Goal: Information Seeking & Learning: Learn about a topic

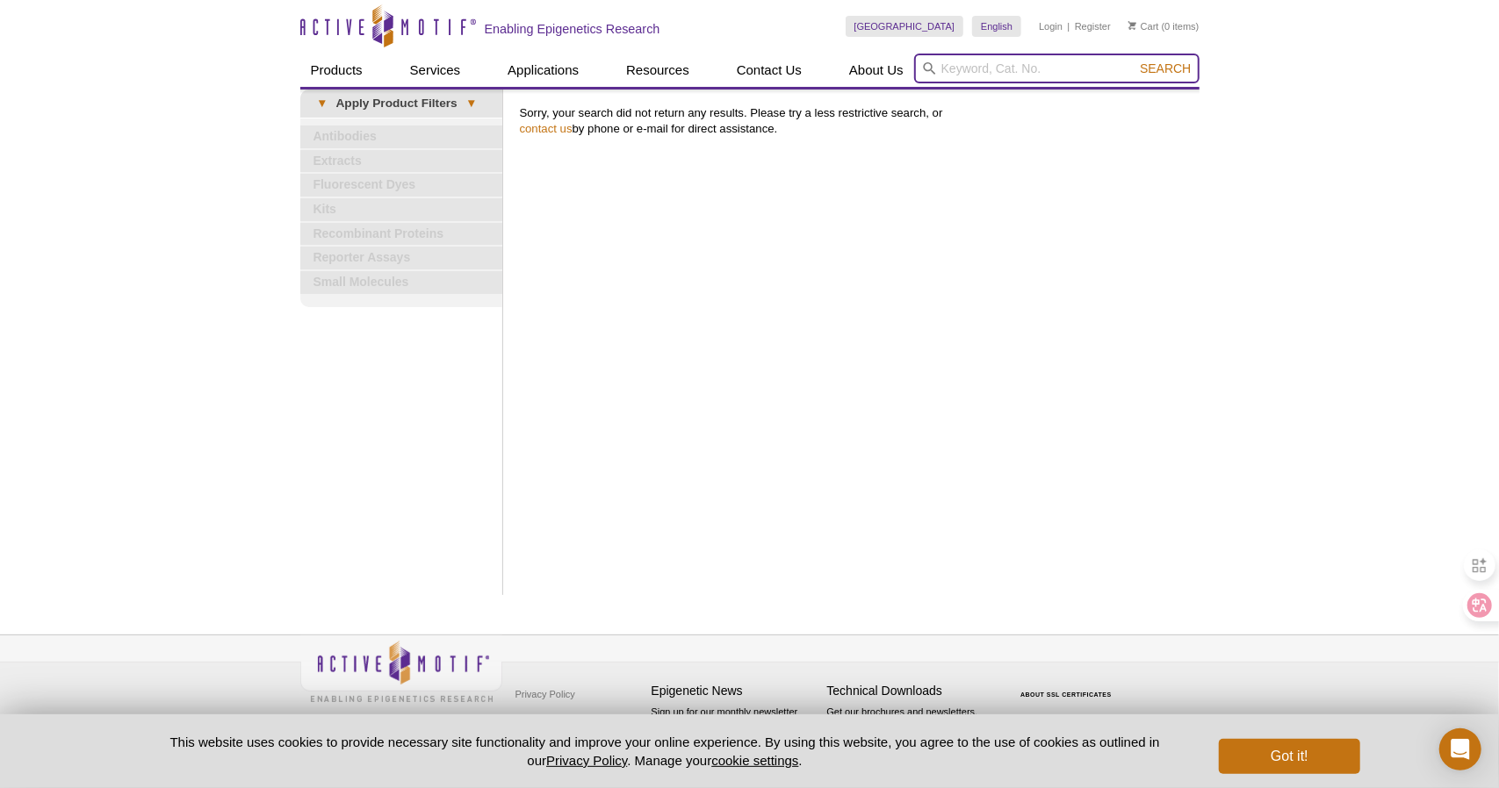
click at [946, 72] on input "search" at bounding box center [1056, 69] width 285 height 30
paste input "39232"
type input "39232"
click at [928, 63] on icon at bounding box center [929, 68] width 12 height 12
click at [1162, 71] on span "Search" at bounding box center [1165, 68] width 51 height 14
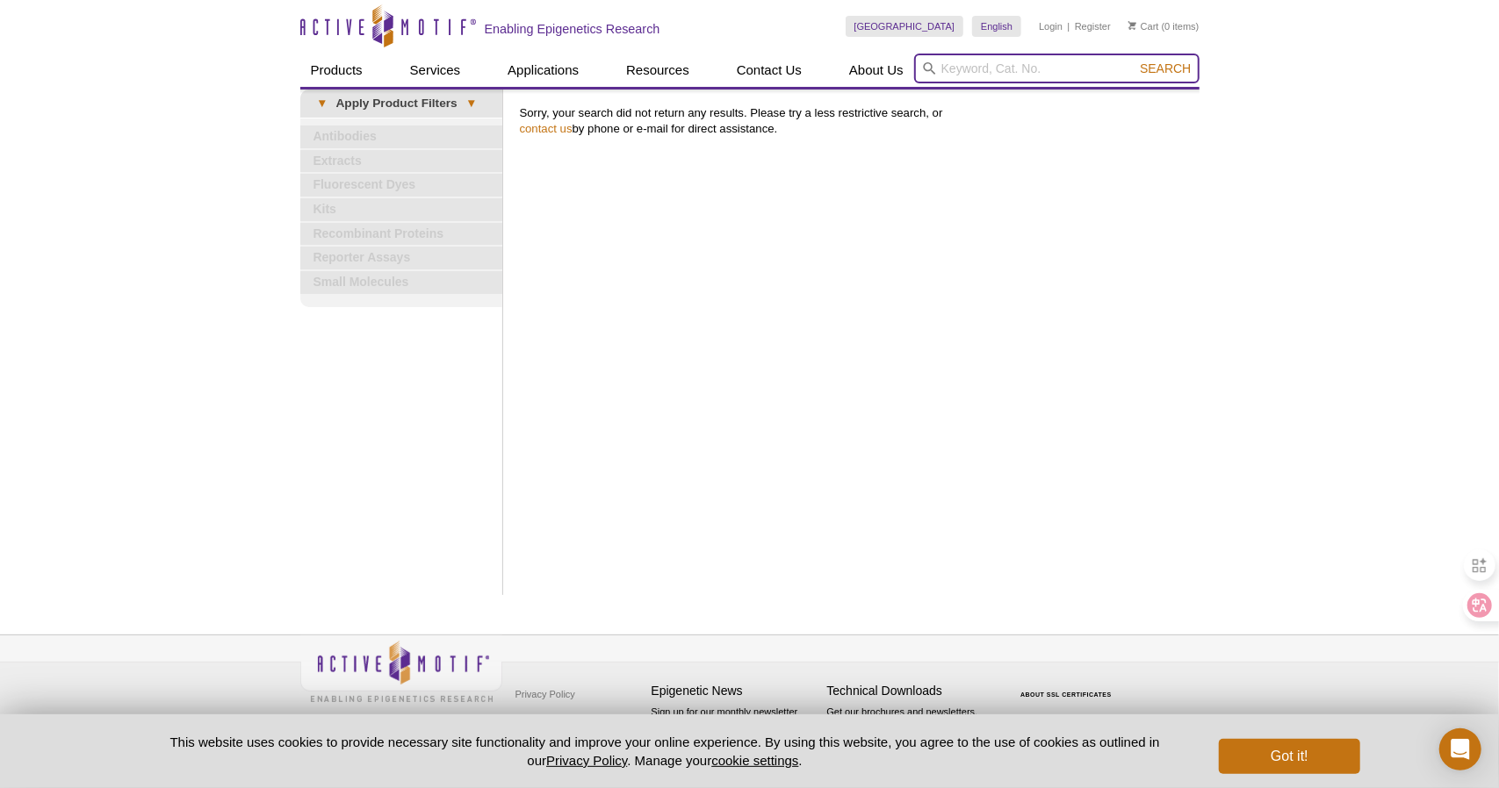
click at [987, 66] on input "search" at bounding box center [1056, 69] width 285 height 30
paste input "anti-asymmetric dimethyl-arginine antibody"
type input "anti-asymmetric dimethyl-arginine antibody"
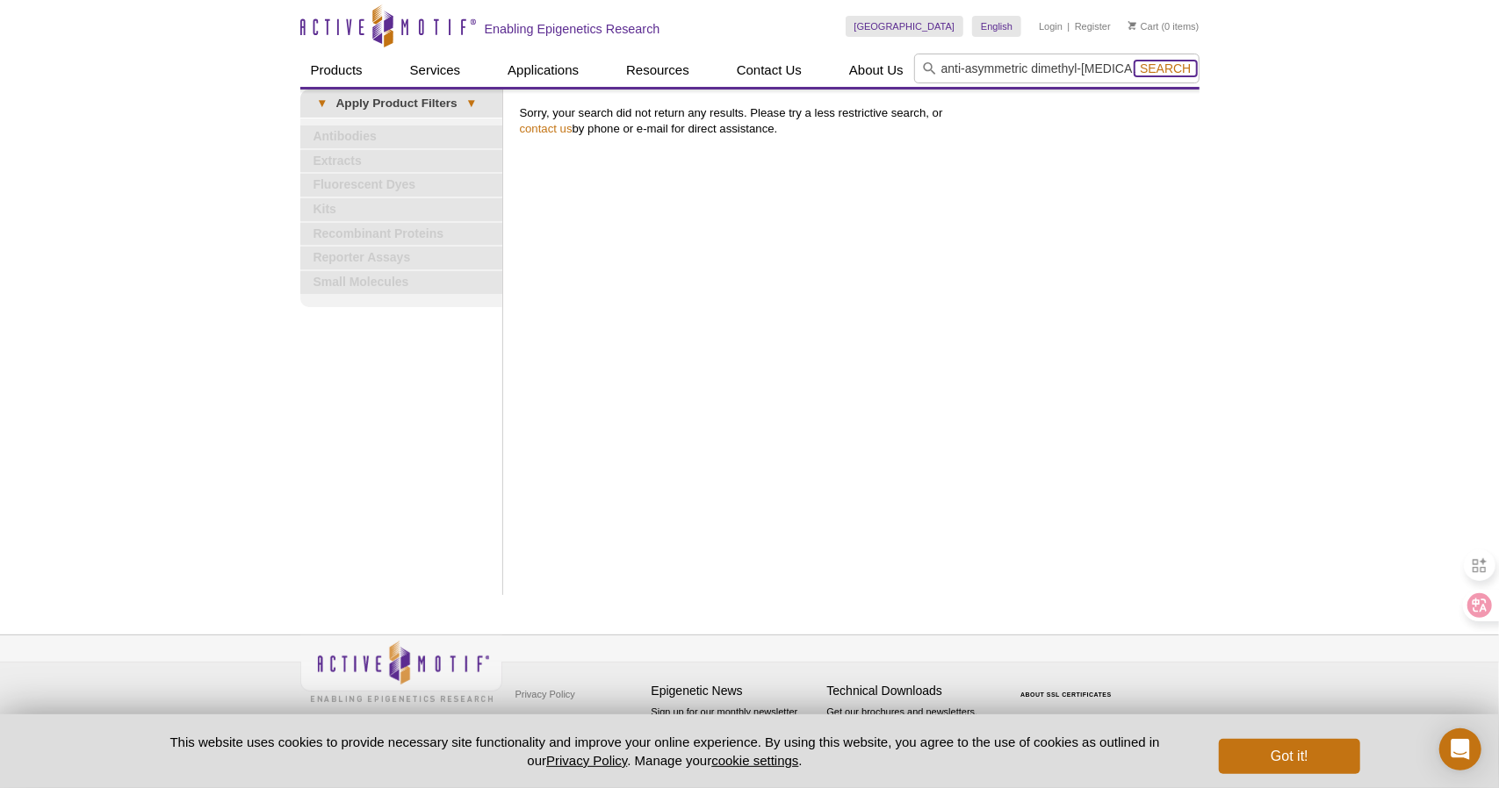
click at [1177, 73] on span "Search" at bounding box center [1165, 68] width 51 height 14
click at [1008, 71] on input "search" at bounding box center [1056, 69] width 285 height 30
paste input "no. 39232"
type input "no. 39232"
click at [1178, 68] on span "Search" at bounding box center [1165, 68] width 51 height 14
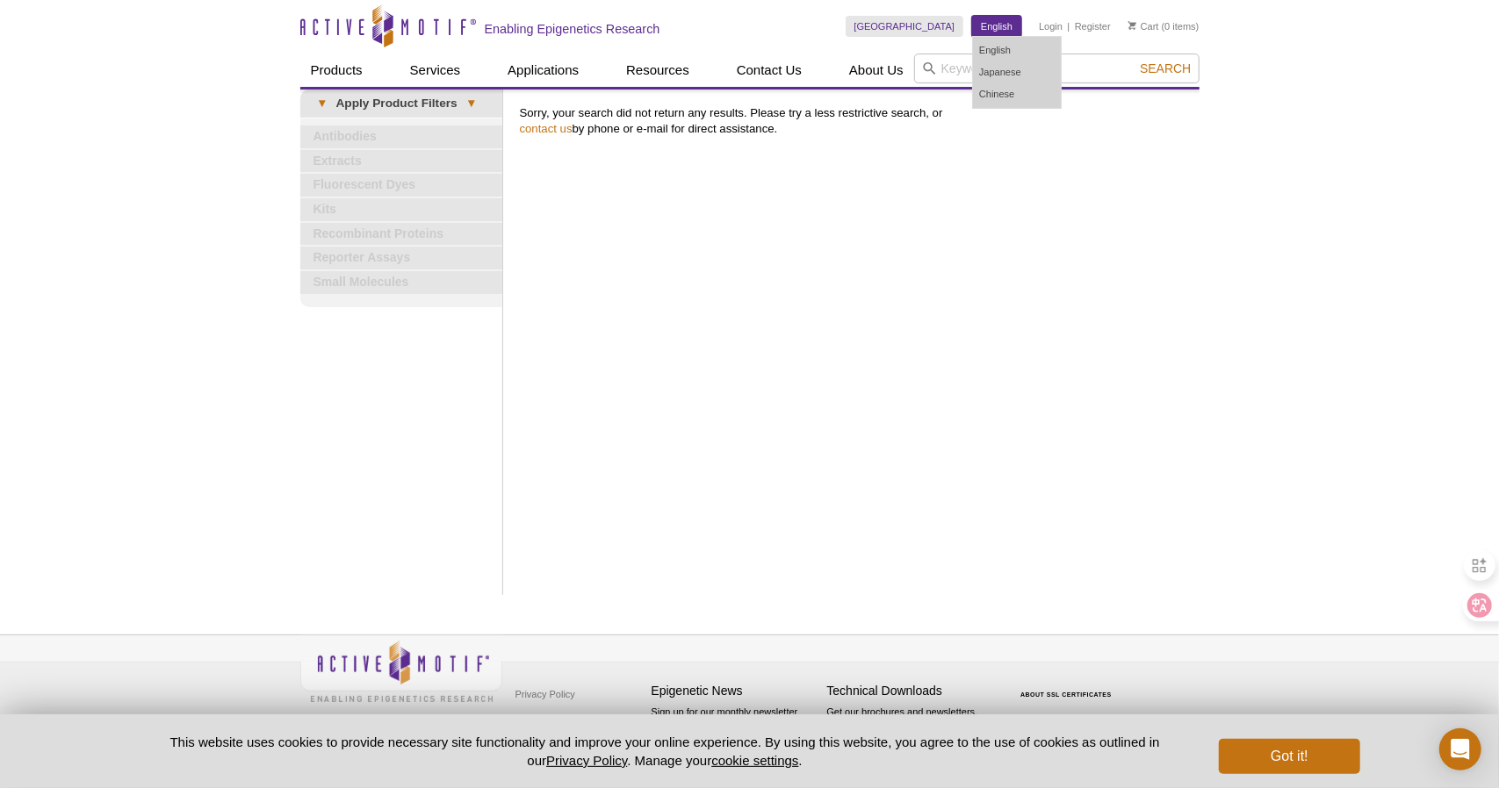
click at [994, 30] on link "English" at bounding box center [996, 26] width 49 height 21
click at [1014, 96] on link "Chinese" at bounding box center [1017, 94] width 88 height 22
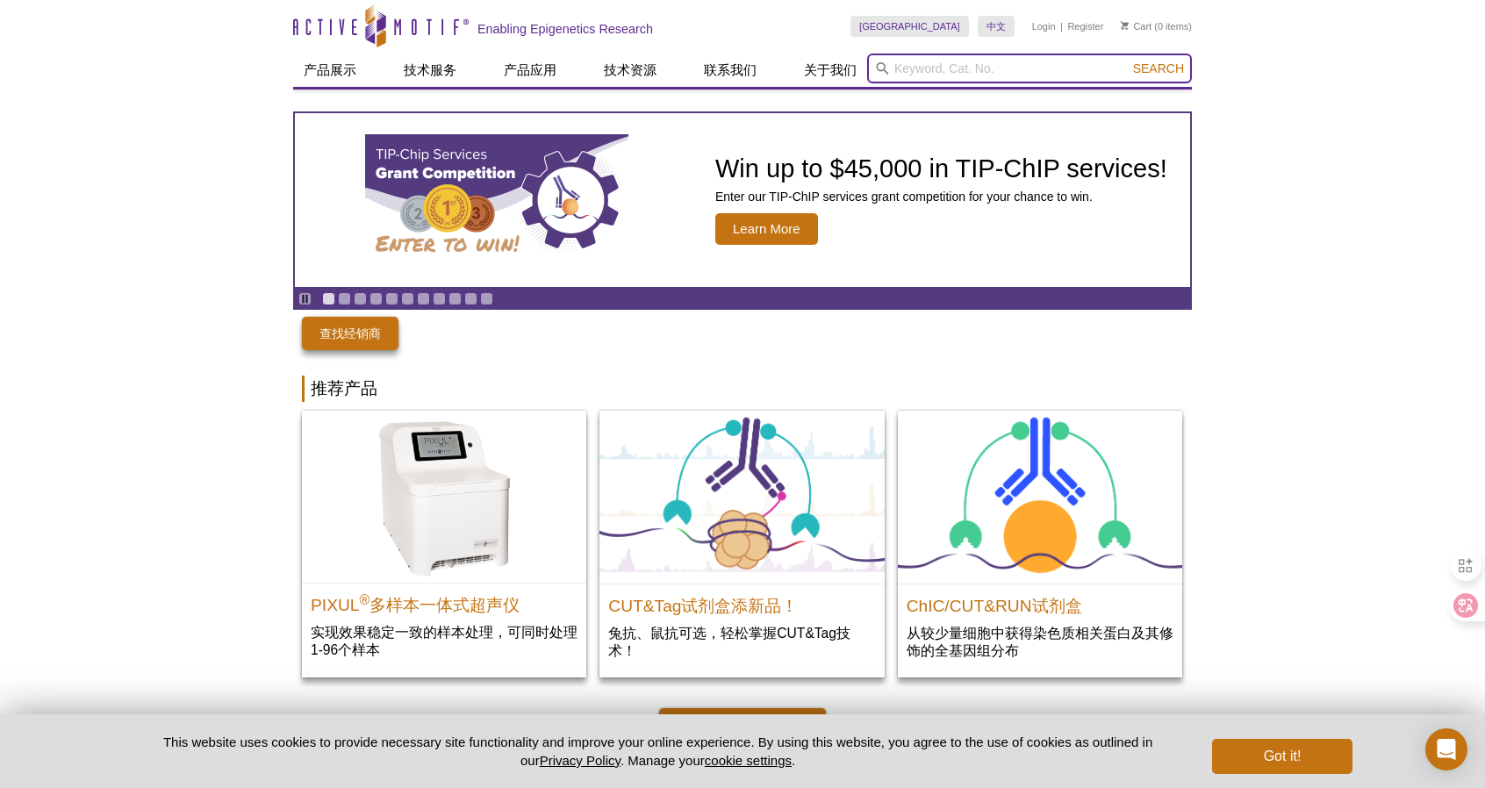
click at [999, 66] on input "search" at bounding box center [1029, 69] width 325 height 30
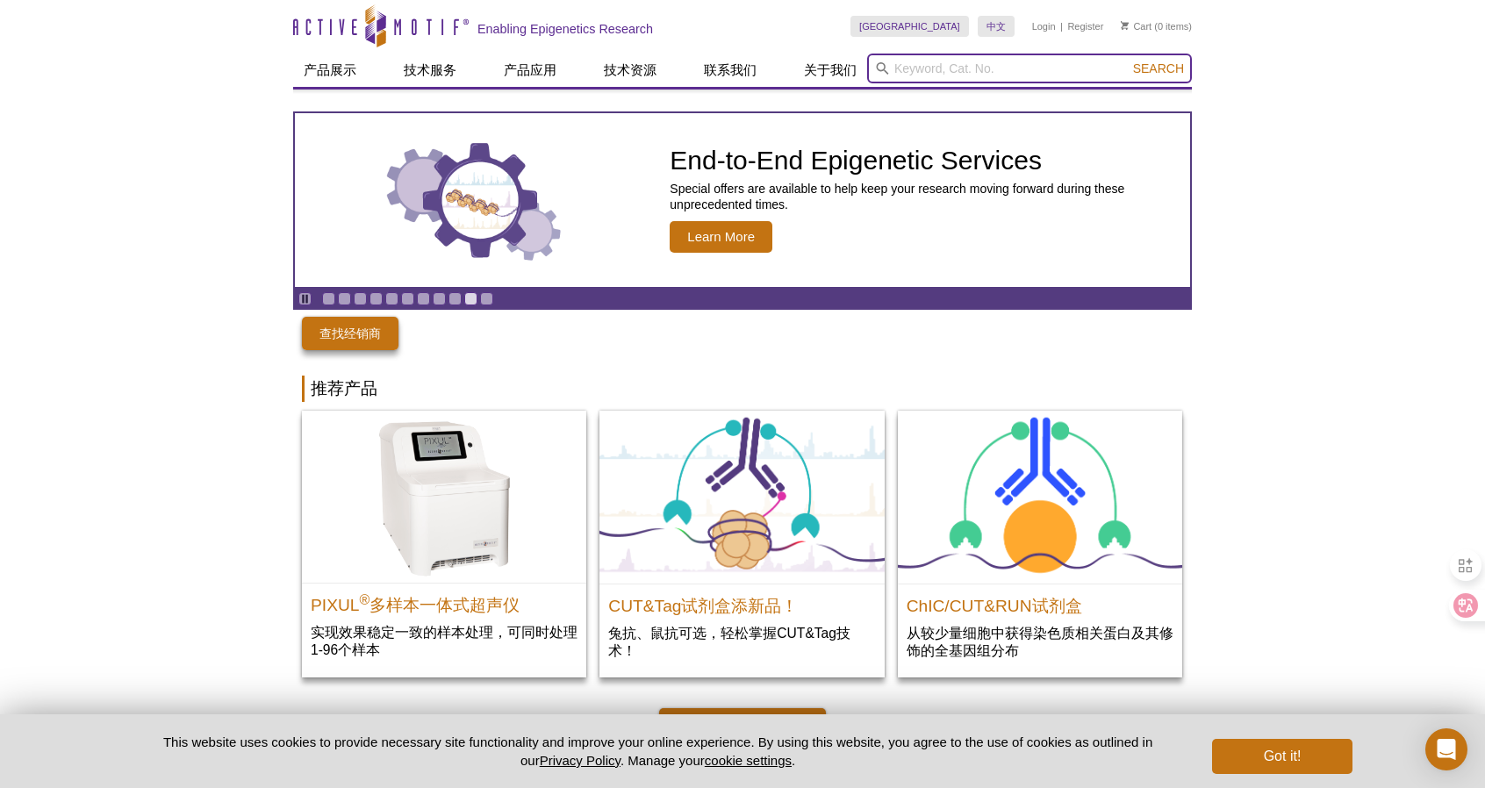
click at [938, 62] on input "search" at bounding box center [1029, 69] width 325 height 30
paste input "anti-asymmetric dimethyl-[MEDICAL_DATA] antibody"
type input "anti-asymmetric dimethyl-[MEDICAL_DATA] antibody"
click at [1128, 61] on button "Search" at bounding box center [1158, 69] width 61 height 16
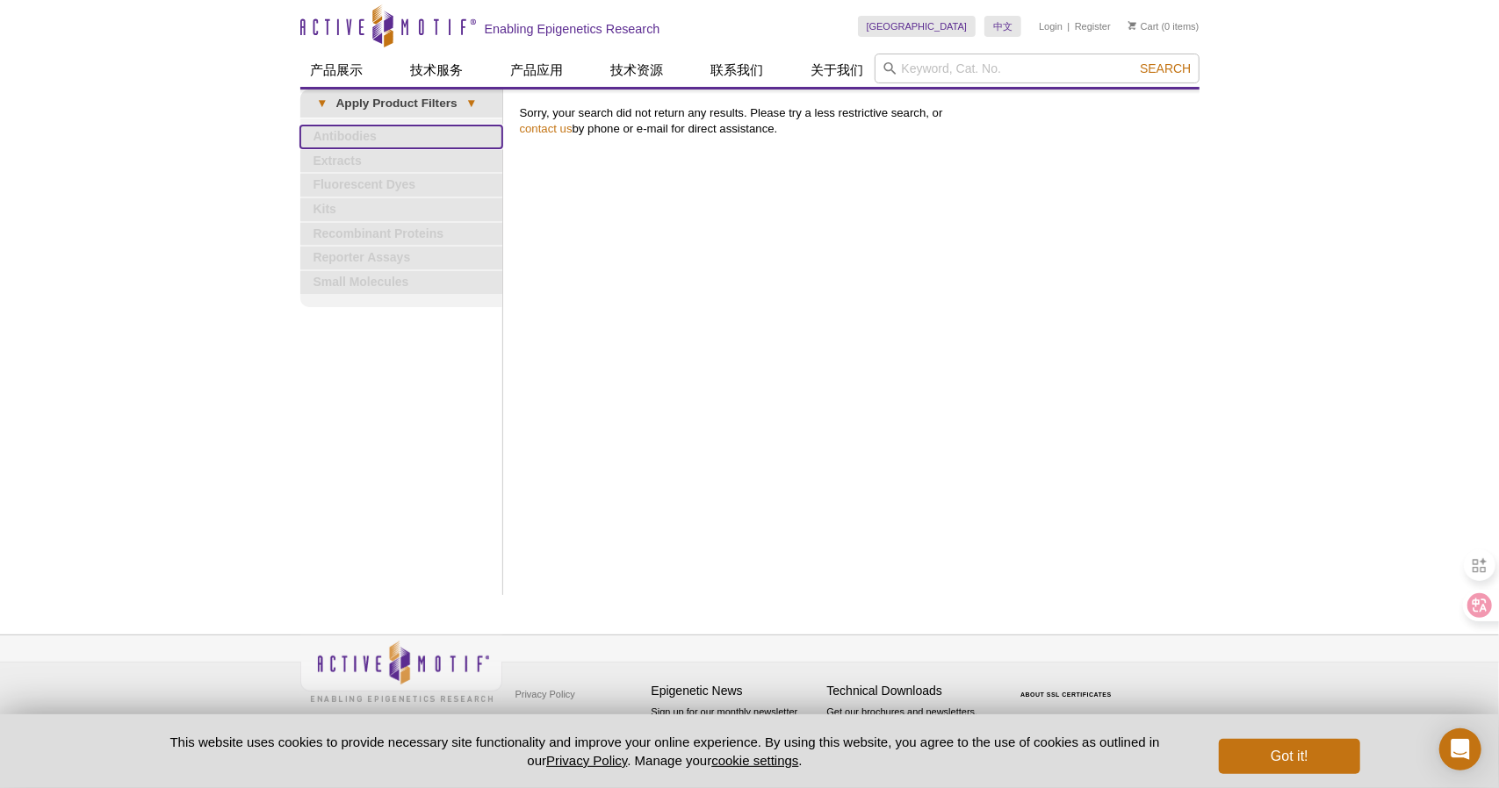
click at [379, 134] on link "Antibodies" at bounding box center [401, 137] width 202 height 23
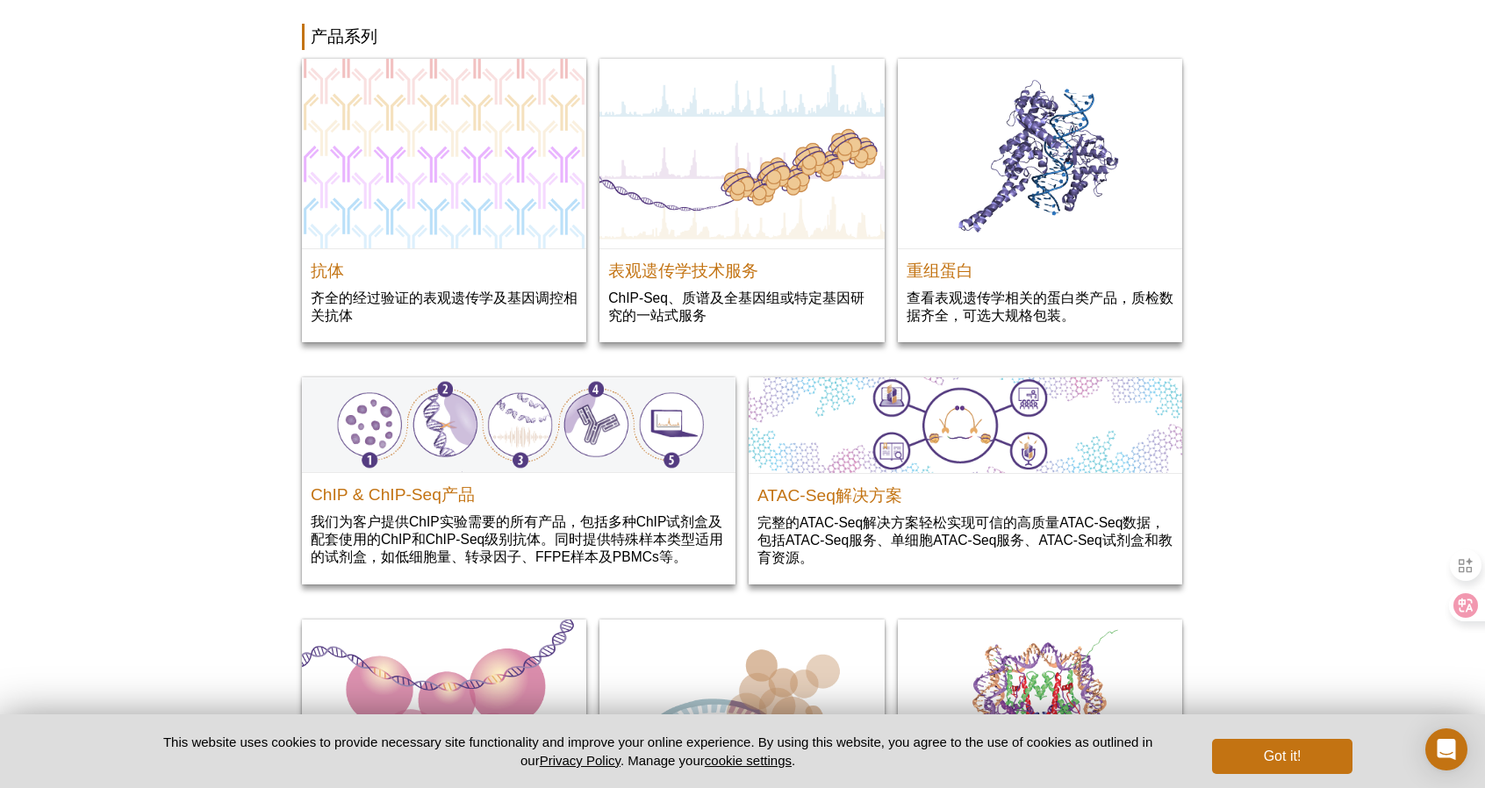
scroll to position [1668, 0]
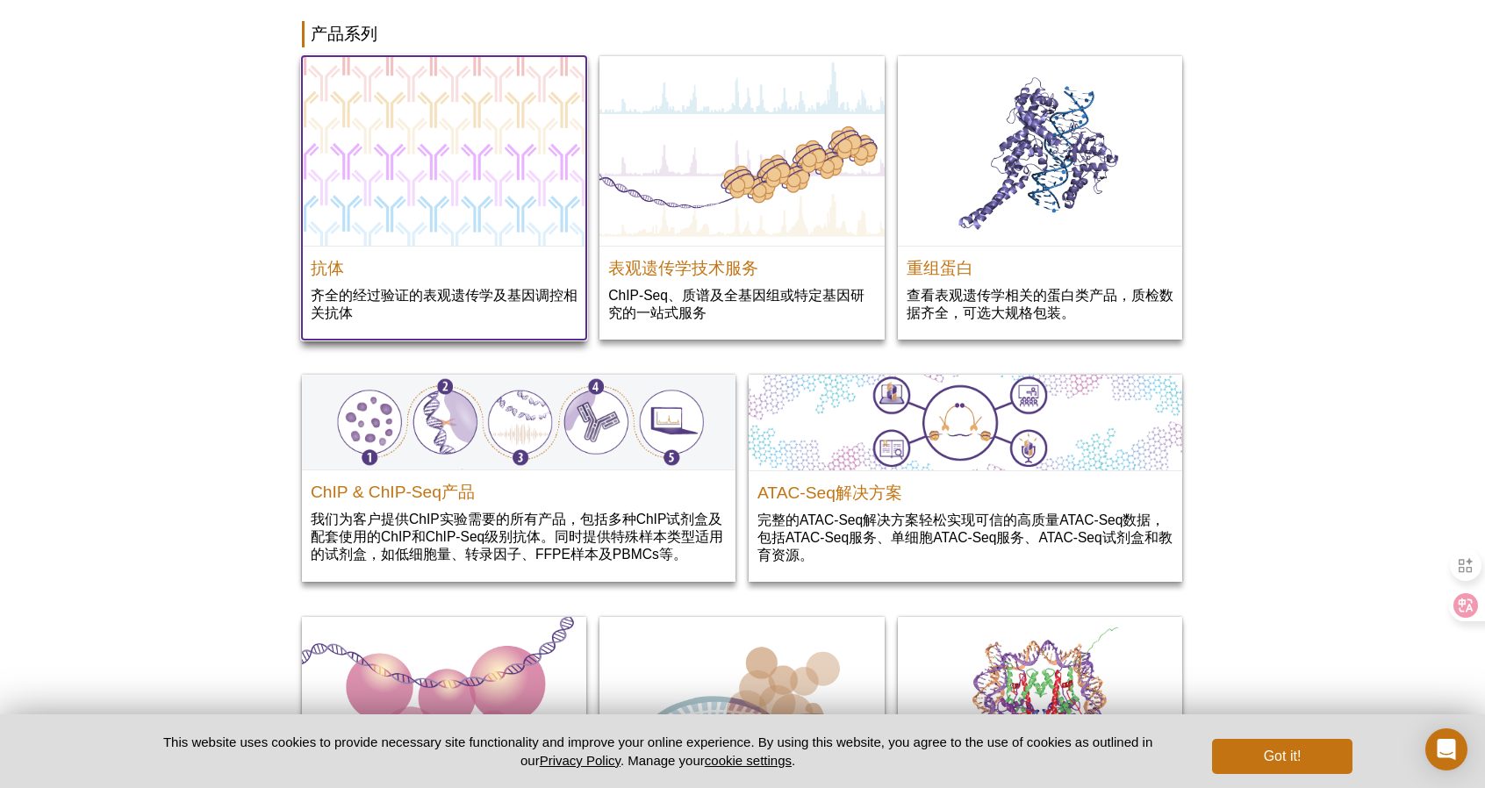
click at [458, 237] on img at bounding box center [444, 151] width 284 height 190
click at [468, 287] on p "齐全的经过验证的表观遗传学及基因调控相关抗体" at bounding box center [444, 304] width 267 height 36
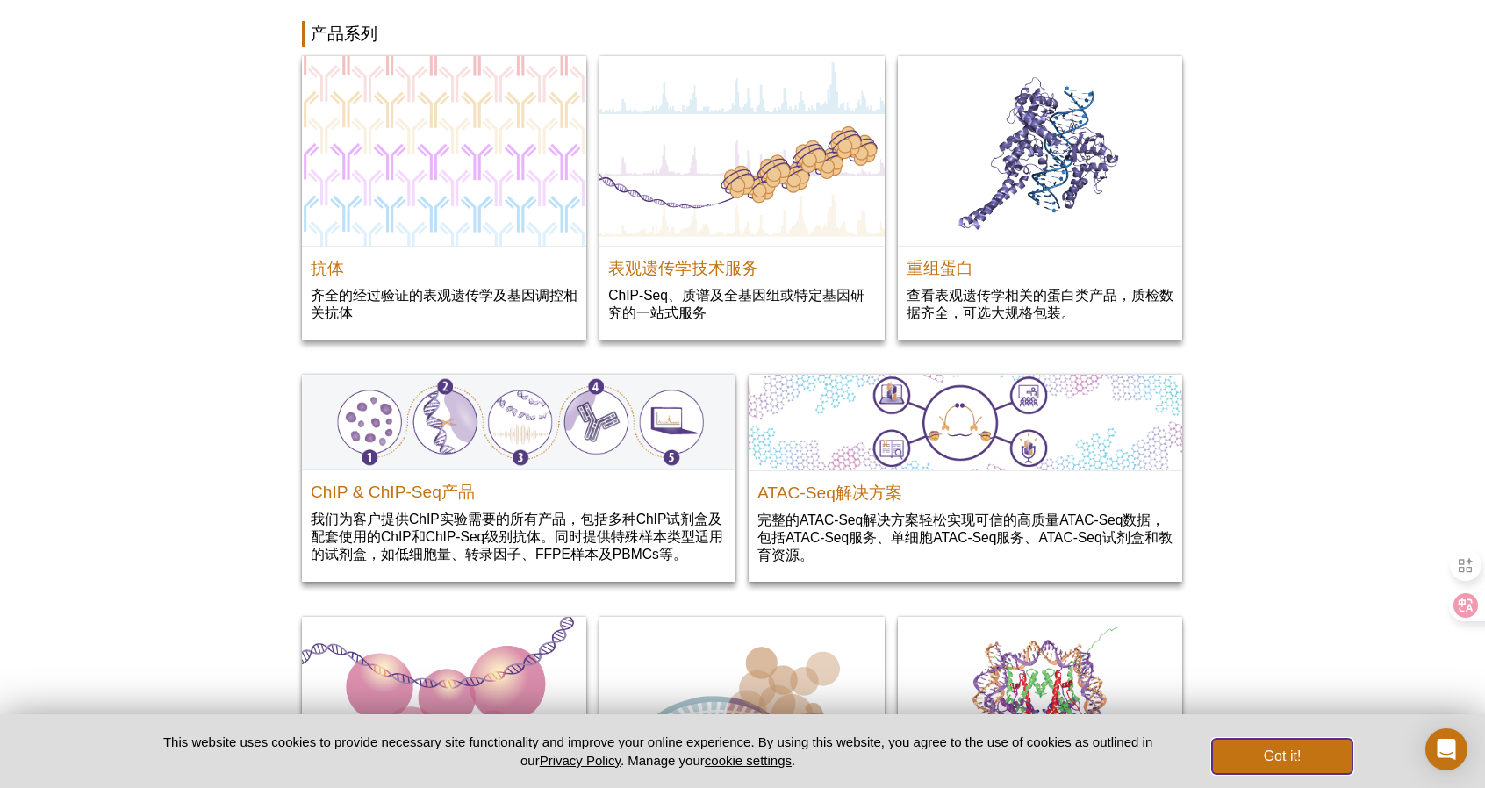
drag, startPoint x: 1299, startPoint y: 765, endPoint x: 1278, endPoint y: 741, distance: 31.7
click at [1299, 765] on button "Got it!" at bounding box center [1282, 756] width 140 height 35
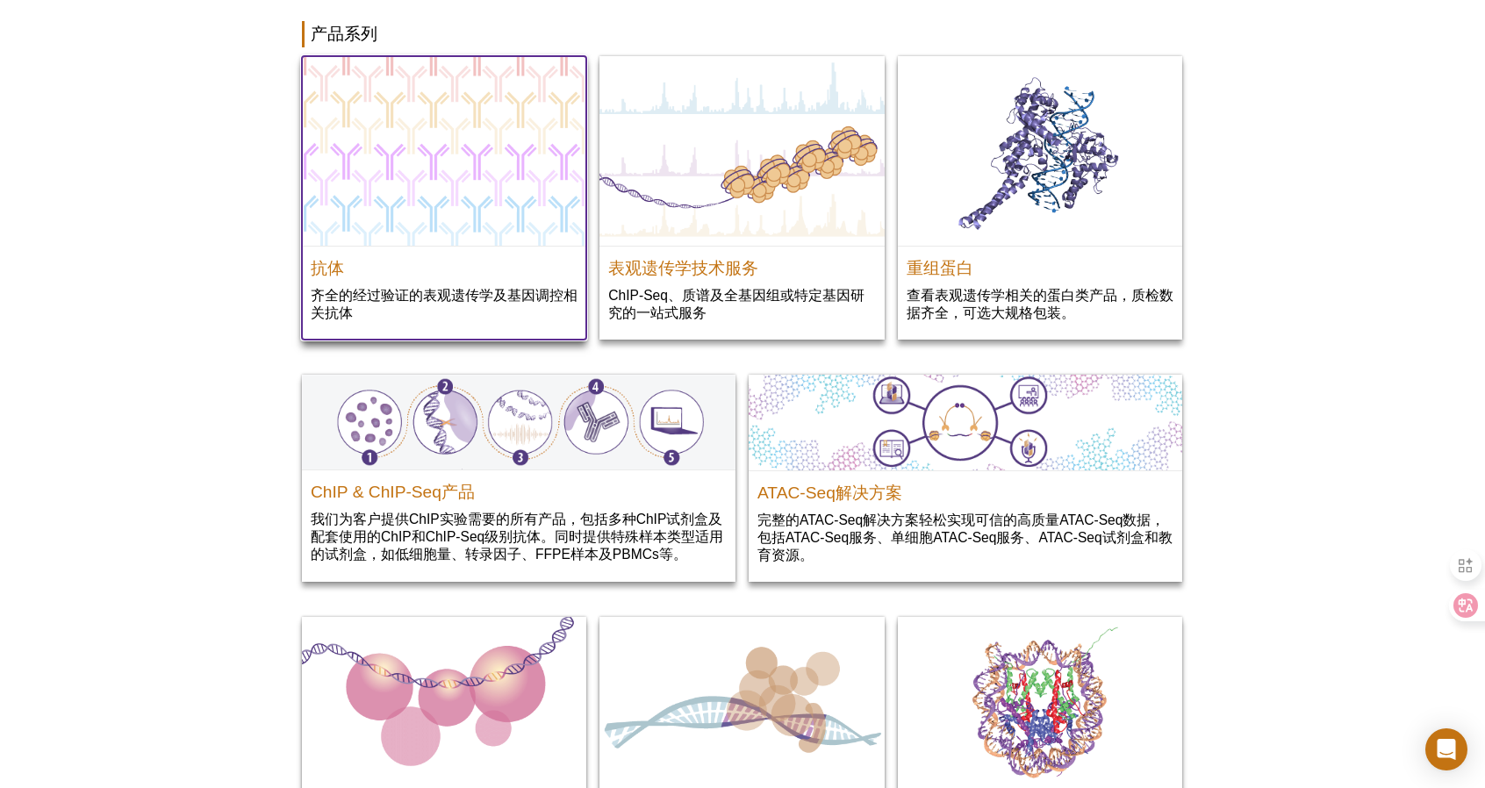
click at [475, 291] on p "齐全的经过验证的表观遗传学及基因调控相关抗体" at bounding box center [444, 304] width 267 height 36
click at [469, 219] on img at bounding box center [444, 151] width 284 height 190
click at [448, 155] on img at bounding box center [444, 151] width 284 height 190
click at [453, 303] on p "齐全的经过验证的表观遗传学及基因调控相关抗体" at bounding box center [444, 304] width 267 height 36
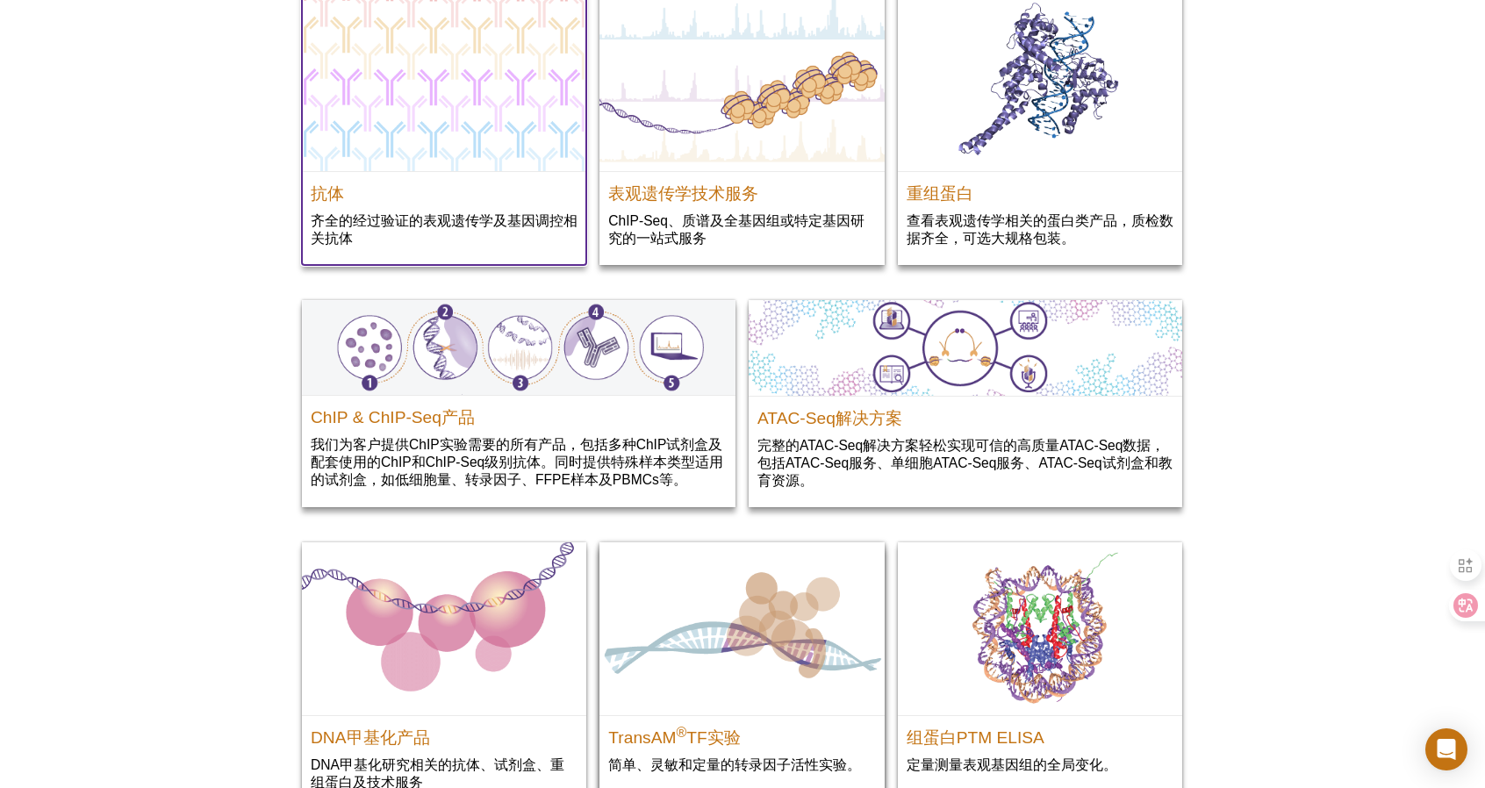
scroll to position [1693, 0]
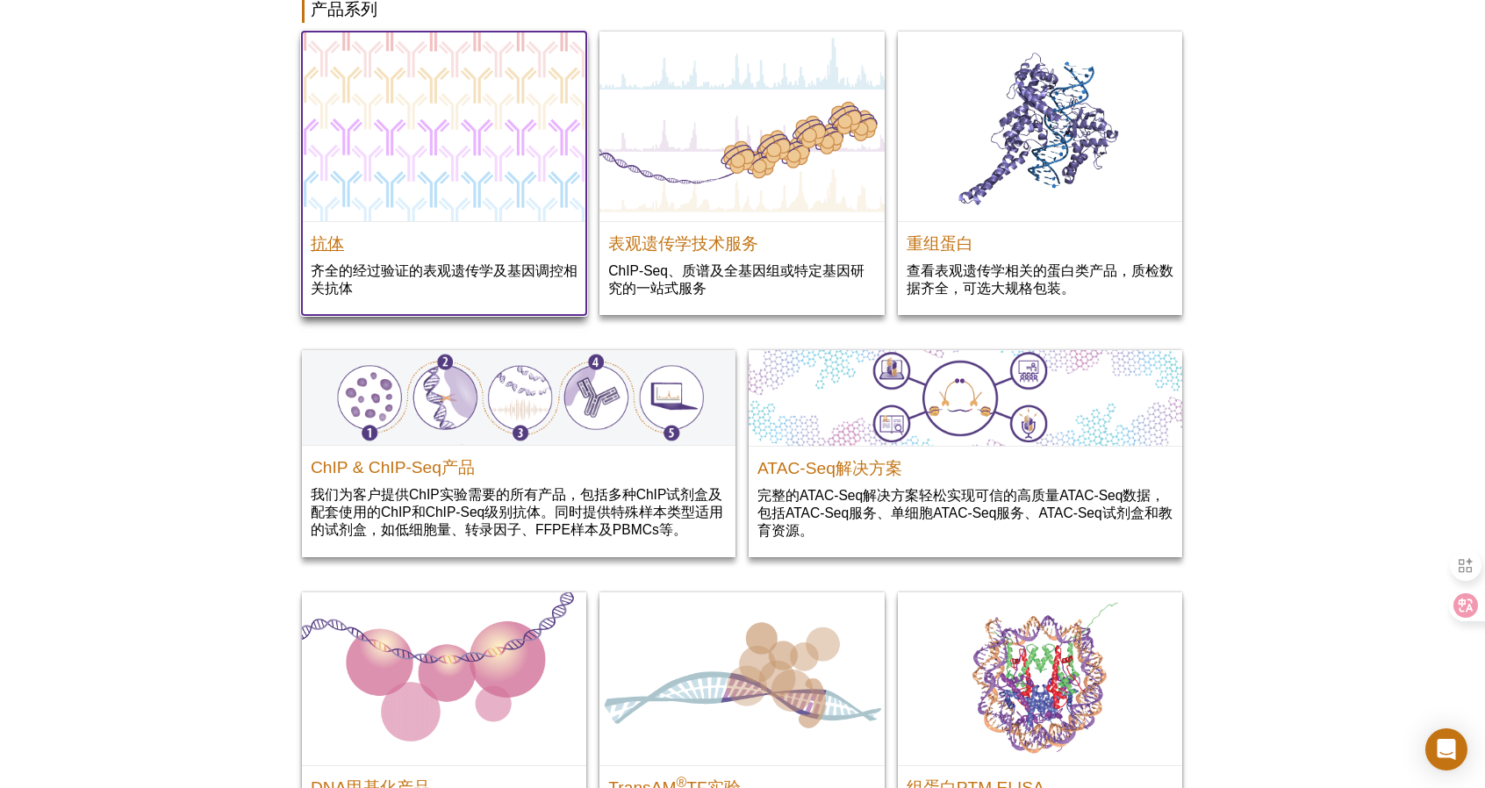
click at [421, 248] on h2 "抗体" at bounding box center [444, 239] width 267 height 26
click at [335, 246] on h2 "抗体" at bounding box center [444, 239] width 267 height 26
